Goal: Task Accomplishment & Management: Complete application form

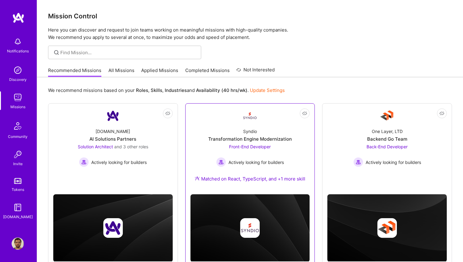
click at [298, 134] on div "Syndio Transformation Engine Modernization Front-End Developer Actively looking…" at bounding box center [249, 156] width 119 height 66
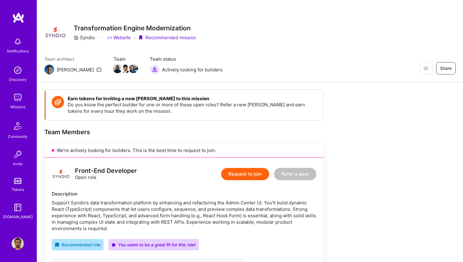
click at [233, 172] on button "Request to join" at bounding box center [245, 174] width 48 height 12
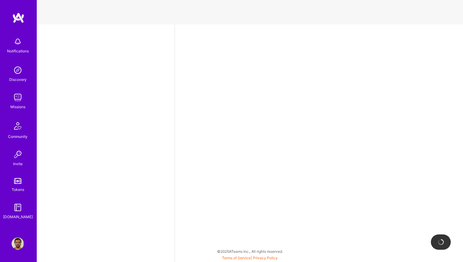
select select "BR"
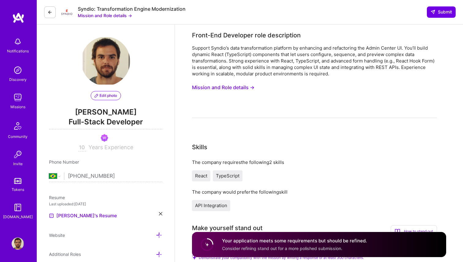
click at [14, 21] on img at bounding box center [18, 17] width 12 height 11
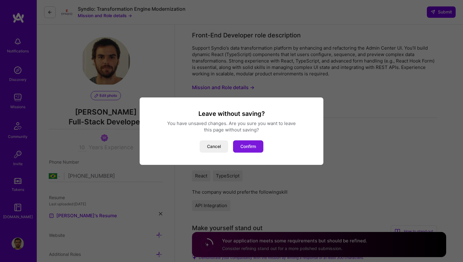
click at [242, 144] on button "Confirm" at bounding box center [248, 146] width 30 height 12
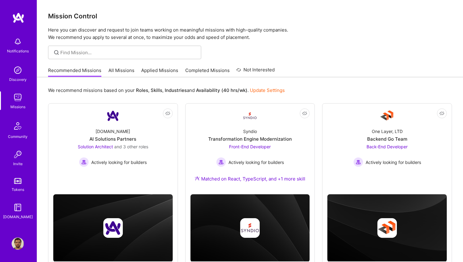
click at [16, 241] on img at bounding box center [18, 243] width 12 height 12
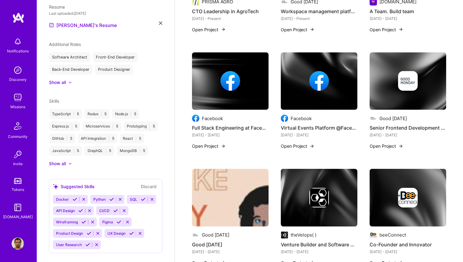
scroll to position [290, 0]
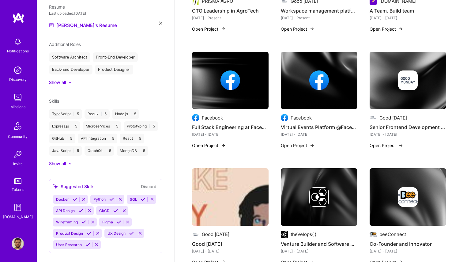
click at [251, 74] on div at bounding box center [230, 80] width 77 height 20
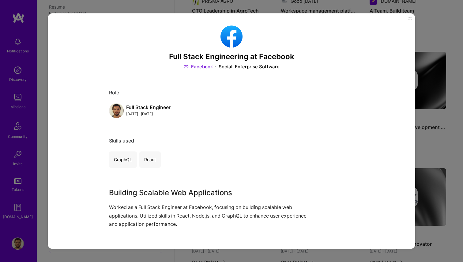
click at [409, 21] on button "Close" at bounding box center [409, 20] width 3 height 6
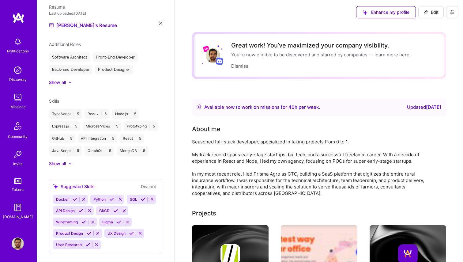
click at [429, 16] on button "Edit" at bounding box center [430, 12] width 25 height 12
select select "BR"
select select "Right Now"
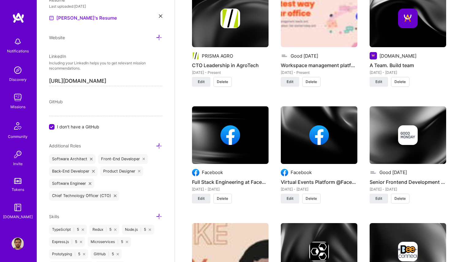
scroll to position [515, 0]
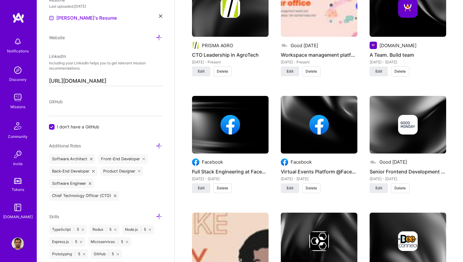
click at [244, 139] on img at bounding box center [230, 125] width 77 height 58
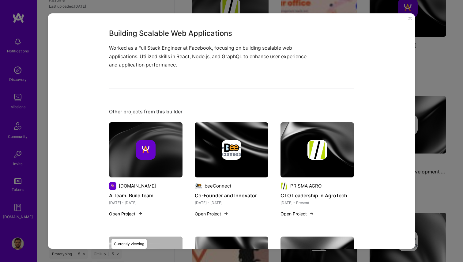
scroll to position [128, 0]
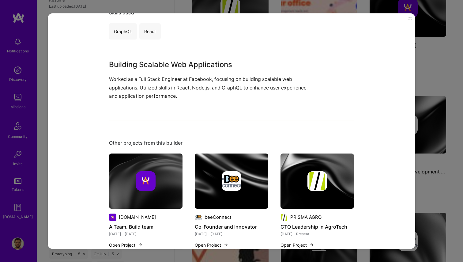
click at [409, 19] on img "Close" at bounding box center [409, 18] width 3 height 3
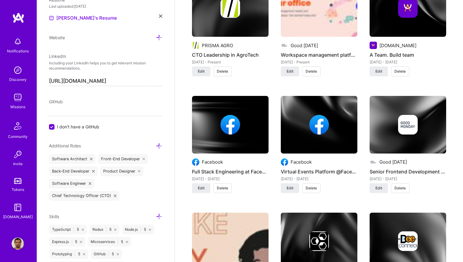
click at [325, 145] on img at bounding box center [319, 125] width 77 height 58
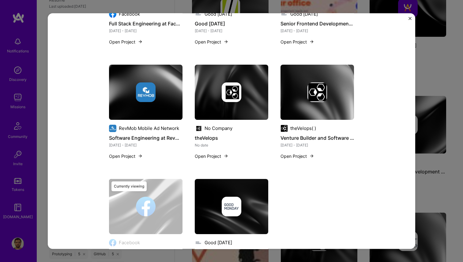
scroll to position [522, 0]
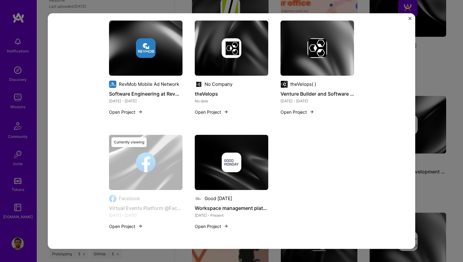
click at [409, 19] on img "Close" at bounding box center [409, 18] width 3 height 3
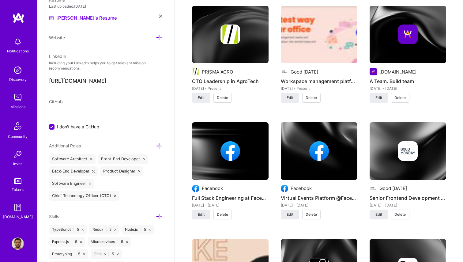
scroll to position [491, 0]
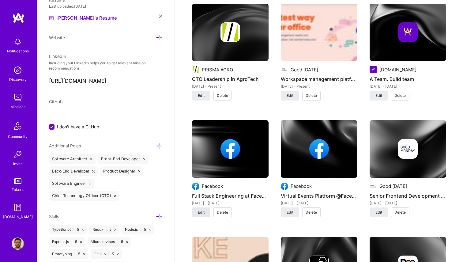
click at [201, 213] on span "Edit" at bounding box center [201, 212] width 7 height 6
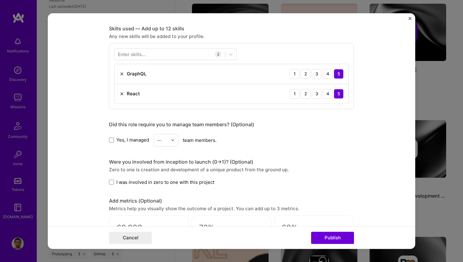
scroll to position [271, 0]
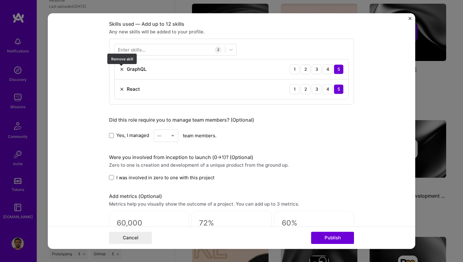
click at [123, 69] on img at bounding box center [121, 69] width 5 height 5
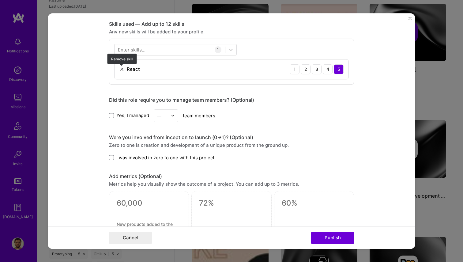
click at [123, 69] on img at bounding box center [121, 69] width 5 height 5
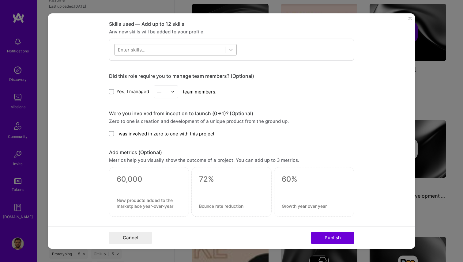
click at [145, 50] on div at bounding box center [169, 49] width 110 height 10
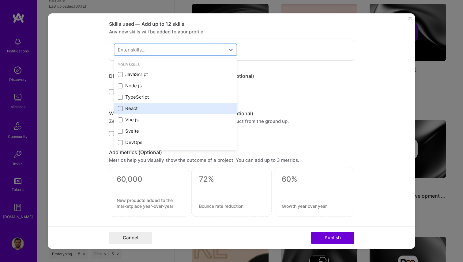
click at [136, 109] on div "React" at bounding box center [175, 108] width 115 height 6
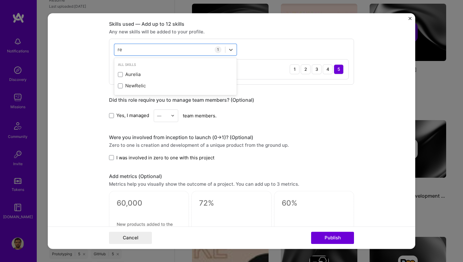
type input "r"
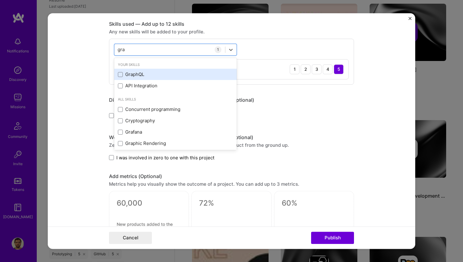
click at [162, 78] on div "GraphQL" at bounding box center [175, 74] width 115 height 6
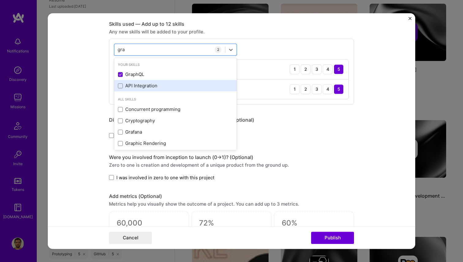
click at [156, 87] on div "API Integration" at bounding box center [175, 86] width 115 height 6
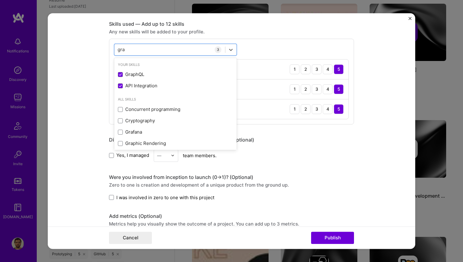
type input "gra"
click at [315, 151] on div "Yes, I managed — team members." at bounding box center [231, 155] width 245 height 13
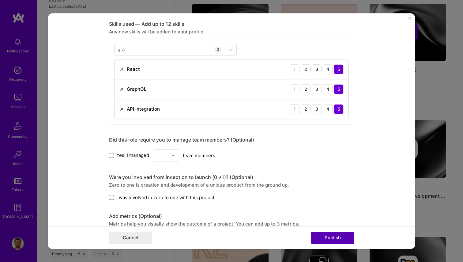
click at [334, 236] on button "Publish" at bounding box center [332, 237] width 43 height 12
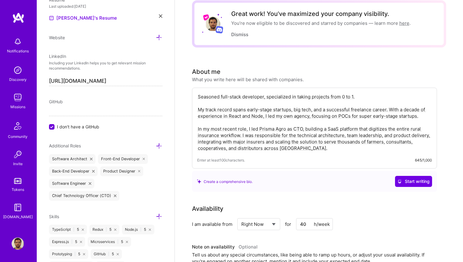
scroll to position [0, 0]
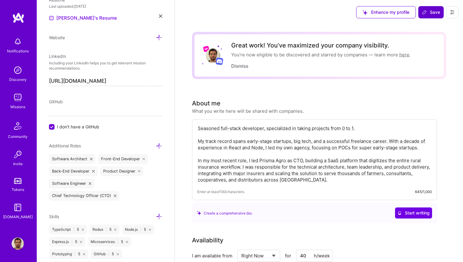
click at [433, 14] on span "Save" at bounding box center [431, 12] width 18 height 6
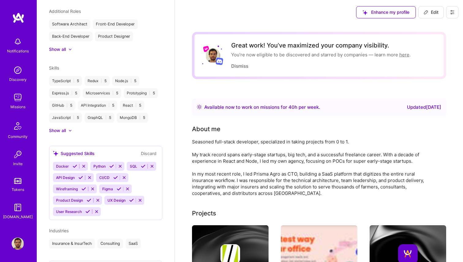
scroll to position [252, 0]
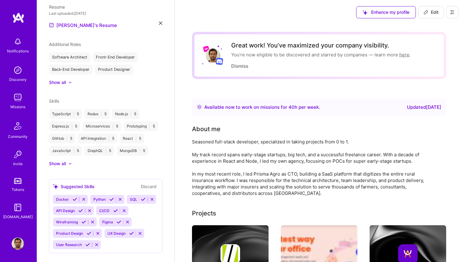
click at [21, 15] on img at bounding box center [18, 17] width 12 height 11
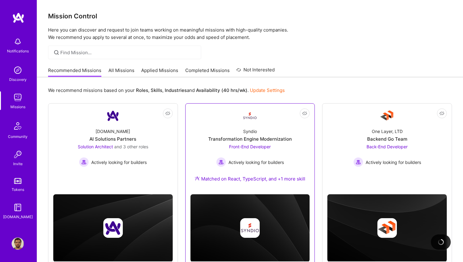
click at [206, 115] on link "Not Interested Syndio Transformation Engine Modernization Front-End Developer A…" at bounding box center [249, 148] width 119 height 81
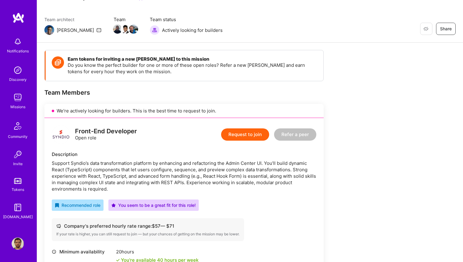
scroll to position [57, 0]
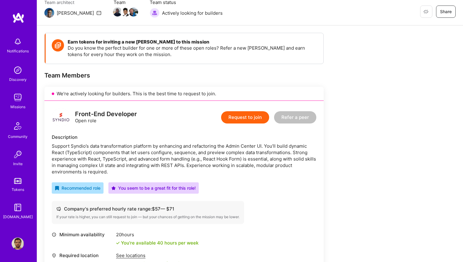
click at [244, 114] on button "Request to join" at bounding box center [245, 117] width 48 height 12
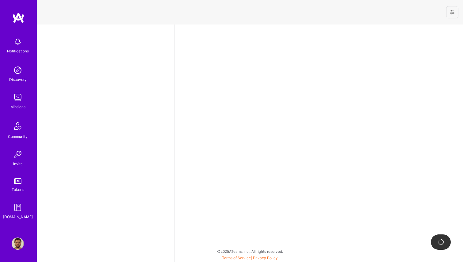
select select "BR"
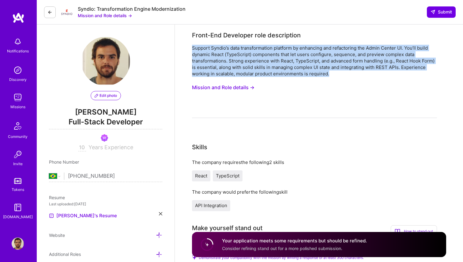
drag, startPoint x: 328, startPoint y: 73, endPoint x: 192, endPoint y: 48, distance: 138.4
click at [192, 48] on div "Support Syndio’s data transformation platform by enhancing and refactoring the …" at bounding box center [314, 61] width 245 height 32
copy div "Support Syndio’s data transformation platform by enhancing and refactoring the …"
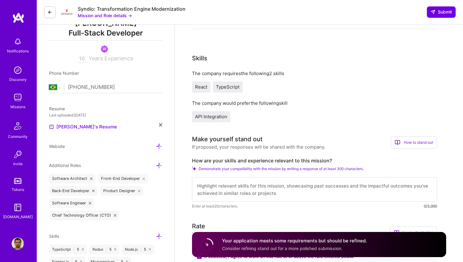
scroll to position [164, 0]
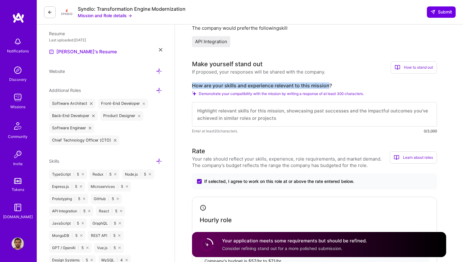
drag, startPoint x: 329, startPoint y: 84, endPoint x: 292, endPoint y: 77, distance: 38.4
click at [292, 77] on div "Make yourself stand out If proposed, your responses will be shared with the com…" at bounding box center [314, 96] width 245 height 75
copy label "How are your skills and experience relevant to this mission"
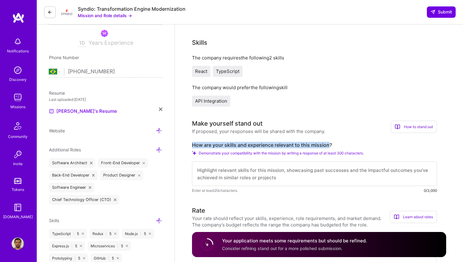
scroll to position [139, 0]
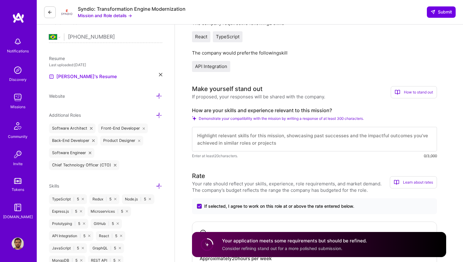
click at [242, 141] on textarea at bounding box center [314, 139] width 245 height 24
paste textarea "I bring 10+ years in full-stack development with strong React/TypeScript expert…"
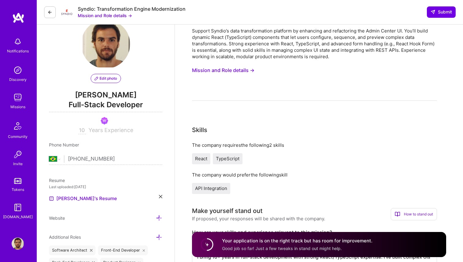
scroll to position [0, 0]
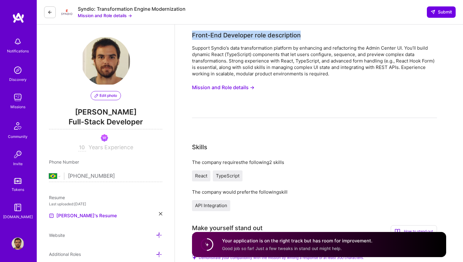
drag, startPoint x: 193, startPoint y: 35, endPoint x: 304, endPoint y: 36, distance: 111.4
click at [305, 36] on div "Front-End Developer role description" at bounding box center [314, 35] width 245 height 9
copy div "Front-End Developer role description"
click at [285, 71] on div "Support Syndio’s data transformation platform by enhancing and refactoring the …" at bounding box center [314, 61] width 245 height 32
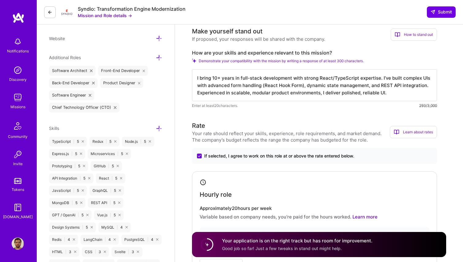
drag, startPoint x: 386, startPoint y: 93, endPoint x: 370, endPoint y: 64, distance: 32.3
click at [370, 64] on div "How are your skills and experience relevant to this mission? Demonstrate your c…" at bounding box center [314, 79] width 245 height 59
paste textarea "over a decade of experience as a full-stack developer with a strong front-end f…"
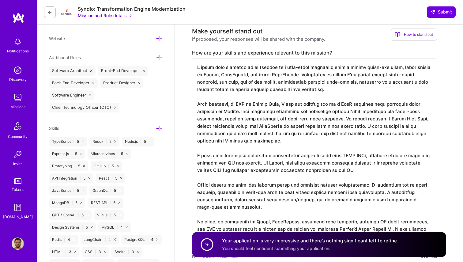
drag, startPoint x: 341, startPoint y: 119, endPoint x: 366, endPoint y: 125, distance: 25.5
click at [366, 125] on textarea at bounding box center [314, 154] width 245 height 193
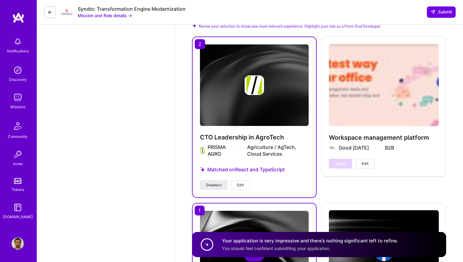
scroll to position [788, 0]
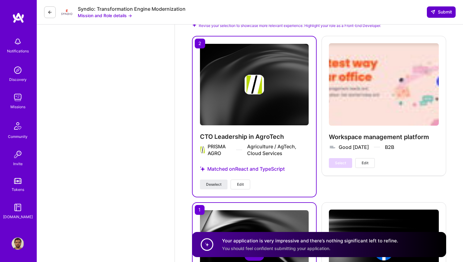
type textarea "I bring over a decade of experience as a full-stack developer with a strong fro…"
click at [440, 10] on span "Submit" at bounding box center [440, 12] width 21 height 6
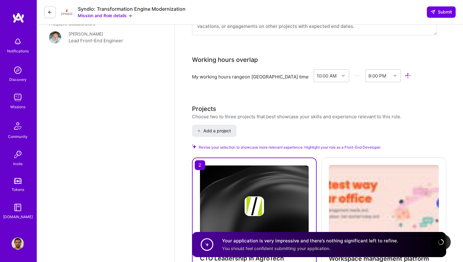
scroll to position [668, 0]
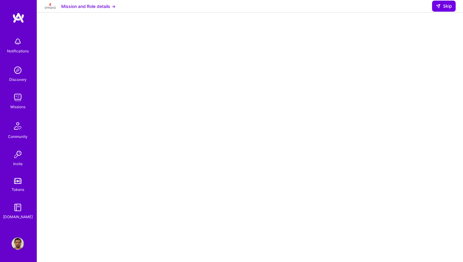
click at [414, 84] on div at bounding box center [249, 185] width 401 height 308
click at [443, 9] on span "Skip" at bounding box center [444, 6] width 16 height 6
select select "BR"
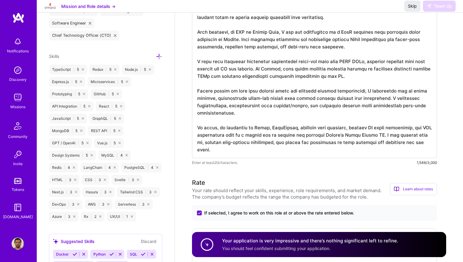
scroll to position [177, 0]
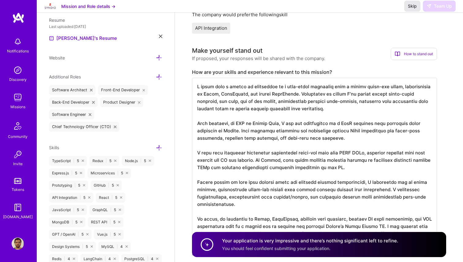
click at [414, 9] on span "Skip" at bounding box center [412, 6] width 9 height 6
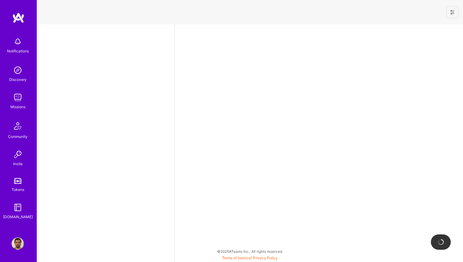
select select "BR"
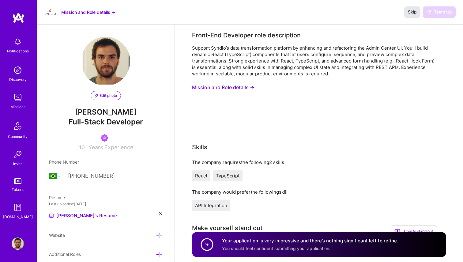
click at [410, 12] on span "Skip" at bounding box center [412, 12] width 9 height 6
click at [15, 17] on img at bounding box center [18, 17] width 12 height 11
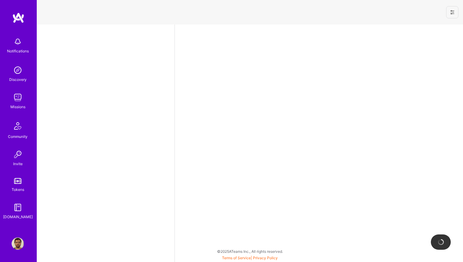
select select "BR"
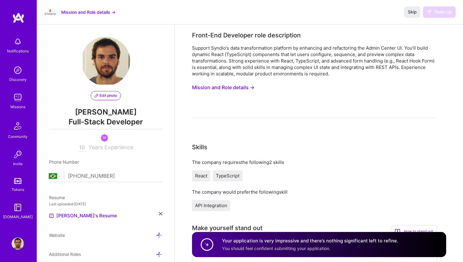
click at [15, 17] on img at bounding box center [18, 17] width 12 height 11
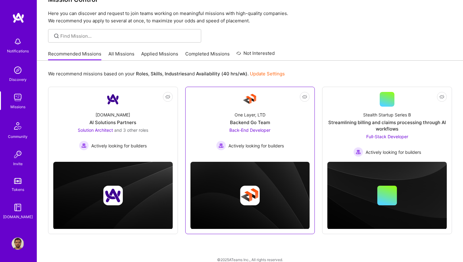
scroll to position [25, 0]
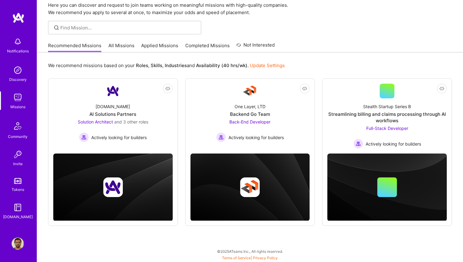
click at [166, 47] on link "Applied Missions" at bounding box center [159, 47] width 37 height 10
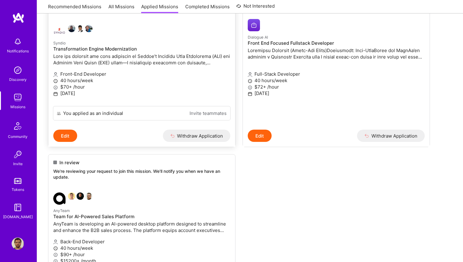
scroll to position [9, 0]
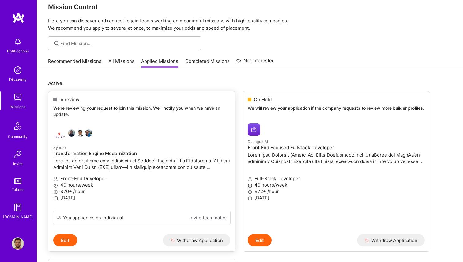
click at [181, 133] on link "Syndio Transformation Engine Modernization Front-End Developer 40 hours/week $7…" at bounding box center [141, 167] width 187 height 86
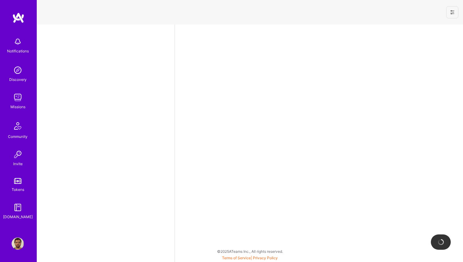
select select "BR"
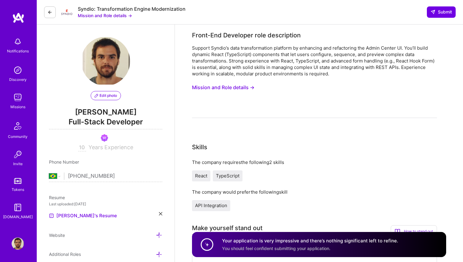
click at [46, 19] on div "Syndio: Transformation Engine Modernization Mission and Role details → Submit" at bounding box center [250, 12] width 426 height 24
click at [47, 15] on button at bounding box center [50, 12] width 12 height 12
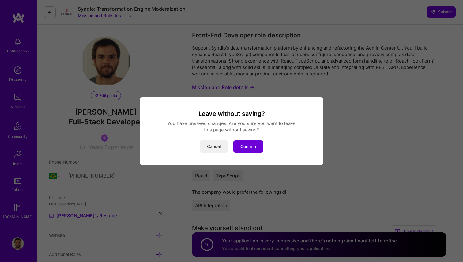
click at [215, 144] on button "Cancel" at bounding box center [214, 146] width 28 height 12
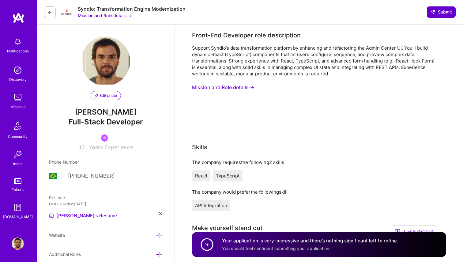
click at [439, 9] on span "Submit" at bounding box center [440, 12] width 21 height 6
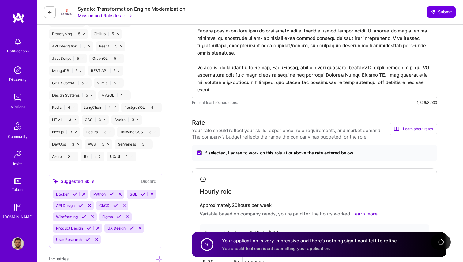
scroll to position [329, 0]
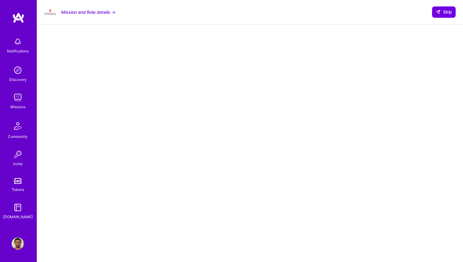
click at [24, 18] on img at bounding box center [18, 17] width 12 height 11
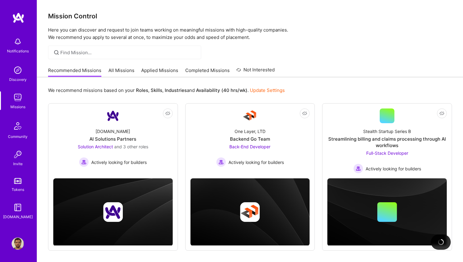
click at [167, 71] on link "Applied Missions" at bounding box center [159, 72] width 37 height 10
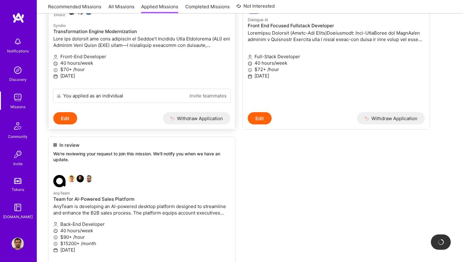
scroll to position [132, 0]
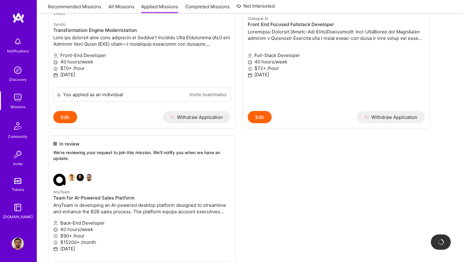
click at [23, 10] on div "Notifications Discovery Missions Community Invite Tokens A.Guide Profile" at bounding box center [18, 131] width 37 height 262
click at [22, 14] on img at bounding box center [18, 17] width 12 height 11
